Goal: Task Accomplishment & Management: Complete application form

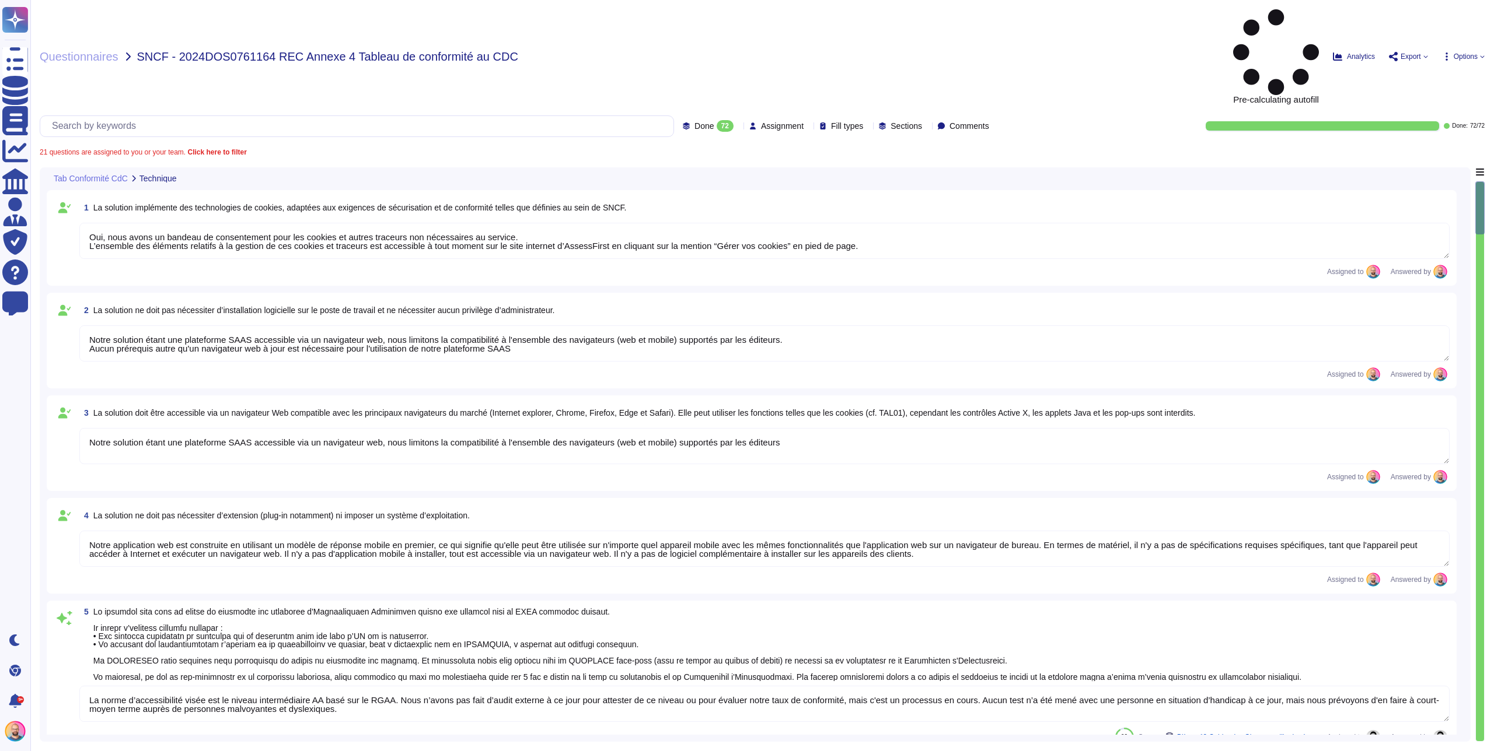
type textarea "Oui, nous avons un bandeau de consentement pour les cookies et autres traceurs …"
type textarea "Notre solution étant une plateforme SAAS accessible via un navigateur web, nous…"
type textarea "Notre application web est construite en utilisant un modèle de réponse mobile e…"
type textarea "La norme d’accessibilité visée est le niveau intermédiaire AA basé sur le RGAA.…"
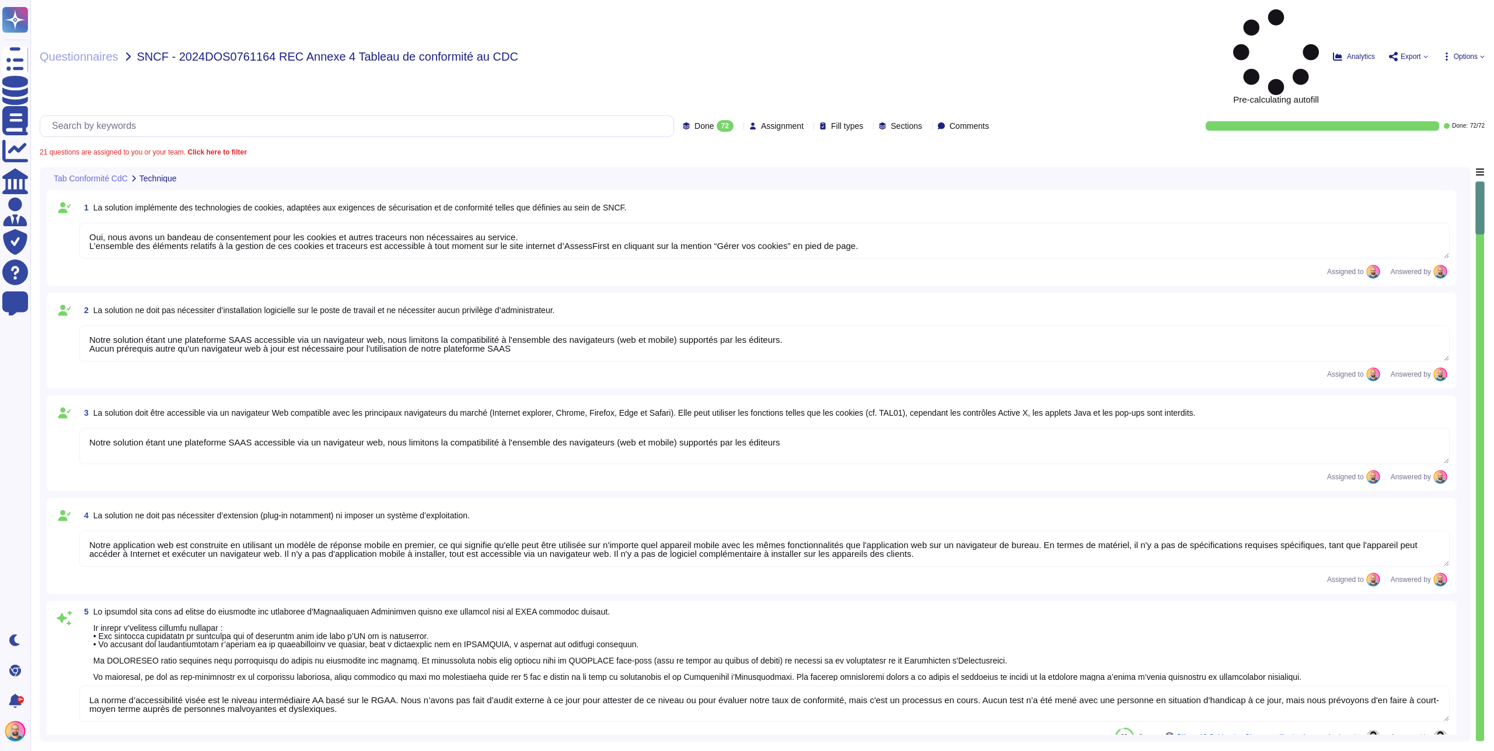
type textarea "Oui, nous avons un objectif de taux de disponibilité de 99,9 %. Plus d'informat…"
type textarea "Oui, une fois connecté par notre système d'authentification, l'ensemble des fon…"
type textarea "Non. Notre application étant une plateforme SAAS multi-tenant, uniquement acces…"
type textarea "L'application Web est conçue dans une logique "mobile first" et "responsive Web…"
